Goal: Complete application form

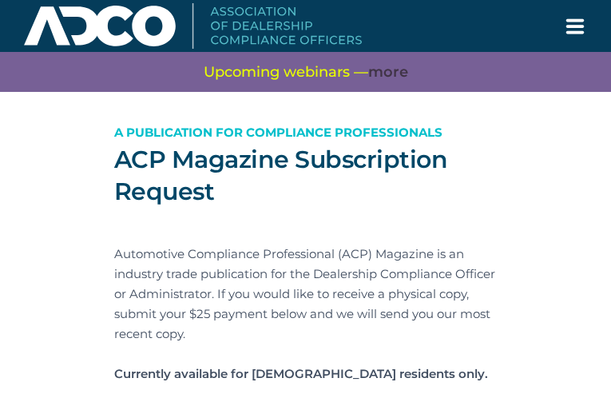
type input "wwQdsncHzbKe"
type input "rob@robwestplumbing.com"
type input "JYKZvGgxhWnRJA"
type input "NJioHGFmoZh"
type input "tiqoDZDKfBxchwY"
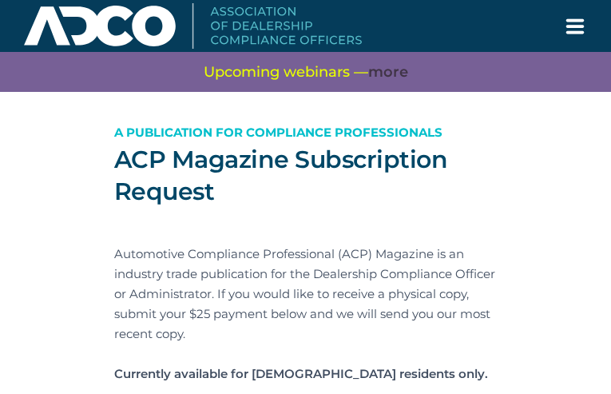
type input "KCjEpXQSIkFi"
type input "QnFqnuXyDCyaL"
type input "qnhEEhdvDrSVSv"
type input "pNRwrIoDJPDVGxHL"
type input "ErKFaoAehmWDIj"
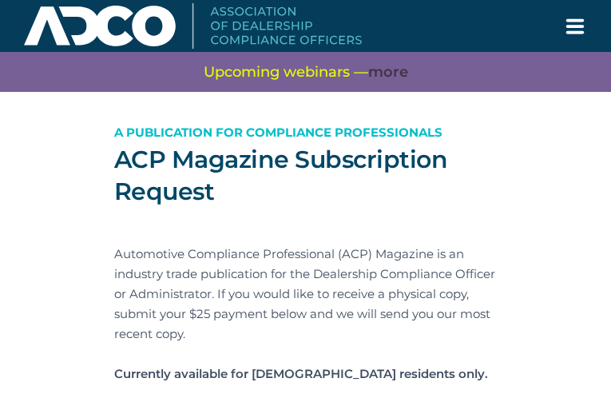
type input "tFUsehgGjCyuY"
type input "WoEPINlsCbfw"
